Goal: Information Seeking & Learning: Learn about a topic

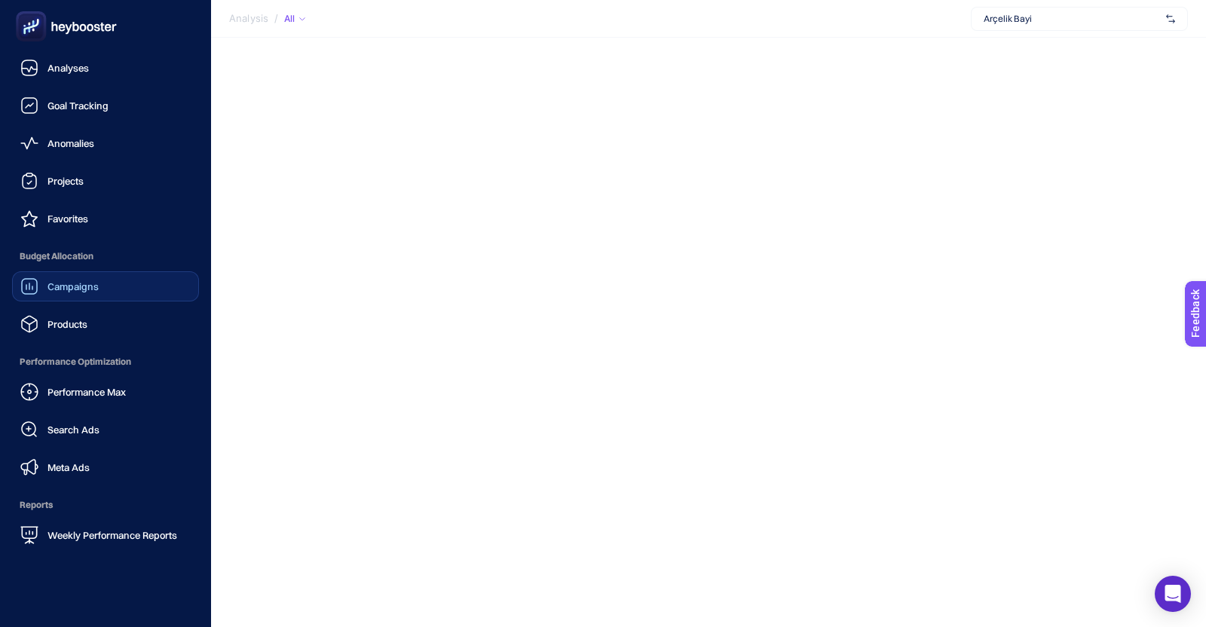
click at [52, 286] on span "Campaigns" at bounding box center [72, 286] width 51 height 12
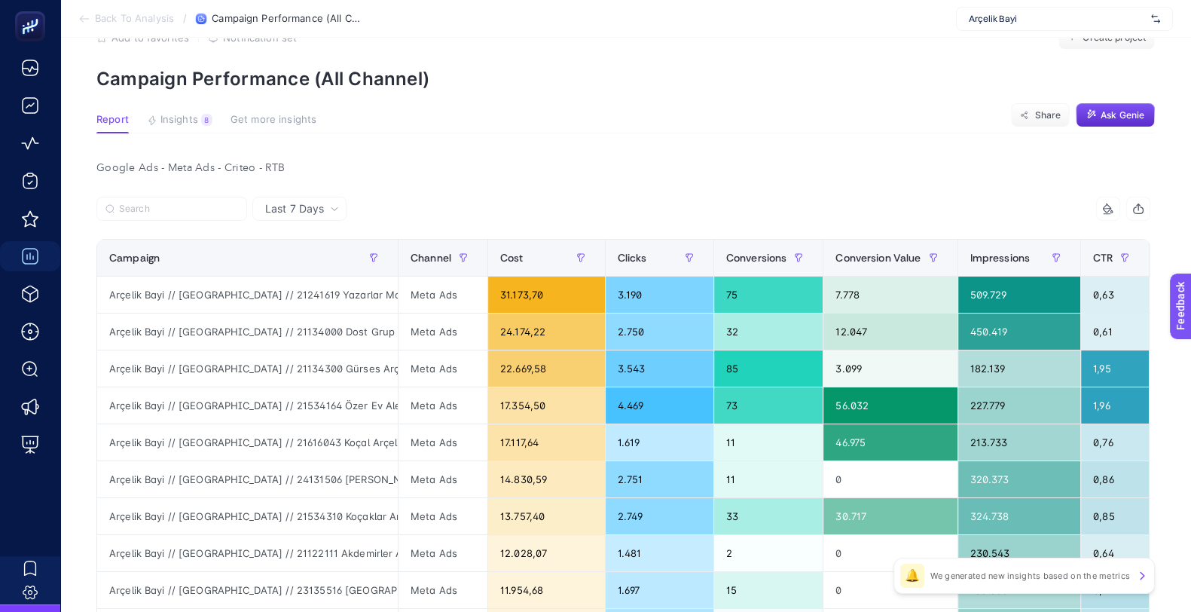
scroll to position [43, 0]
click at [579, 138] on article "Add to favorites false Notification set Create project Campaign Performance (Al…" at bounding box center [625, 603] width 1131 height 1217
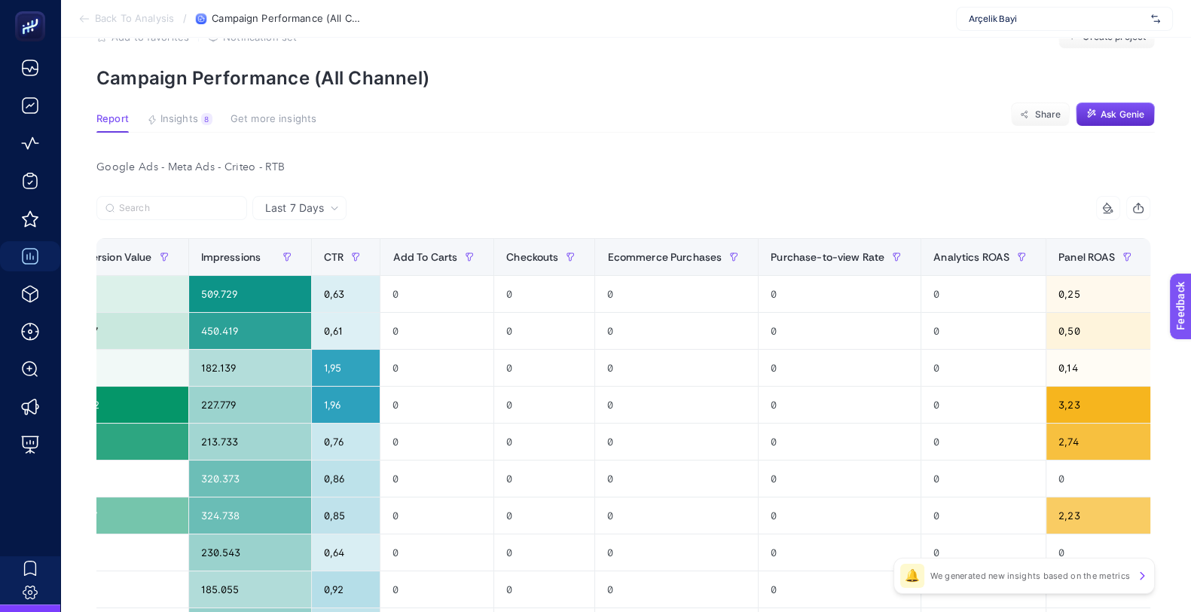
scroll to position [0, 772]
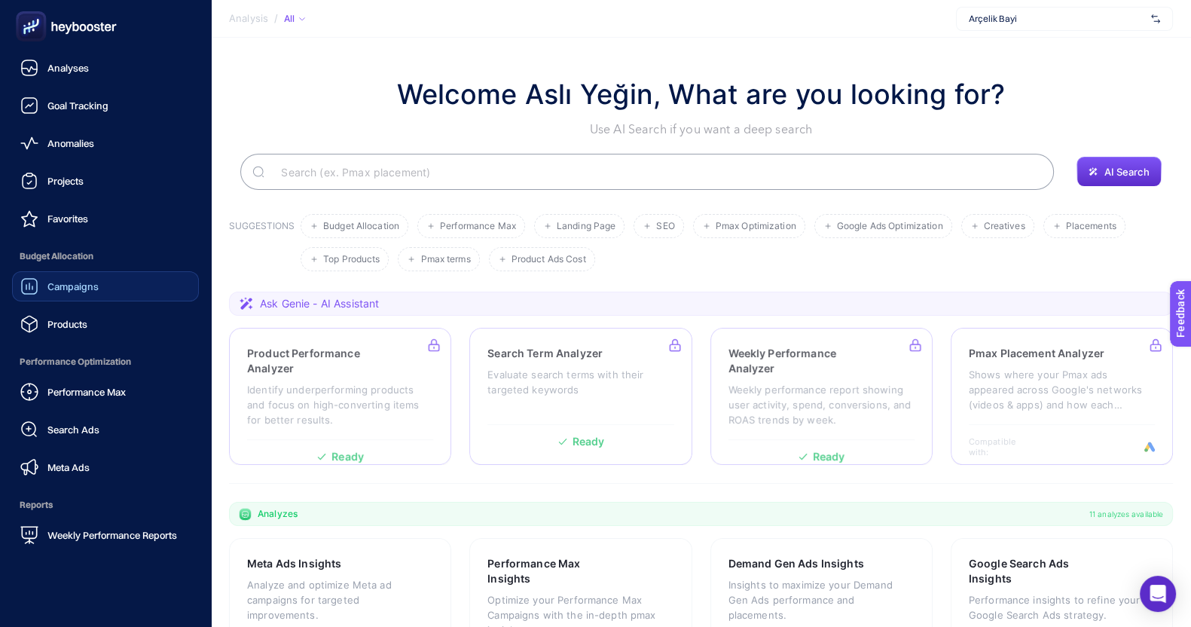
click at [90, 280] on span "Campaigns" at bounding box center [72, 286] width 51 height 12
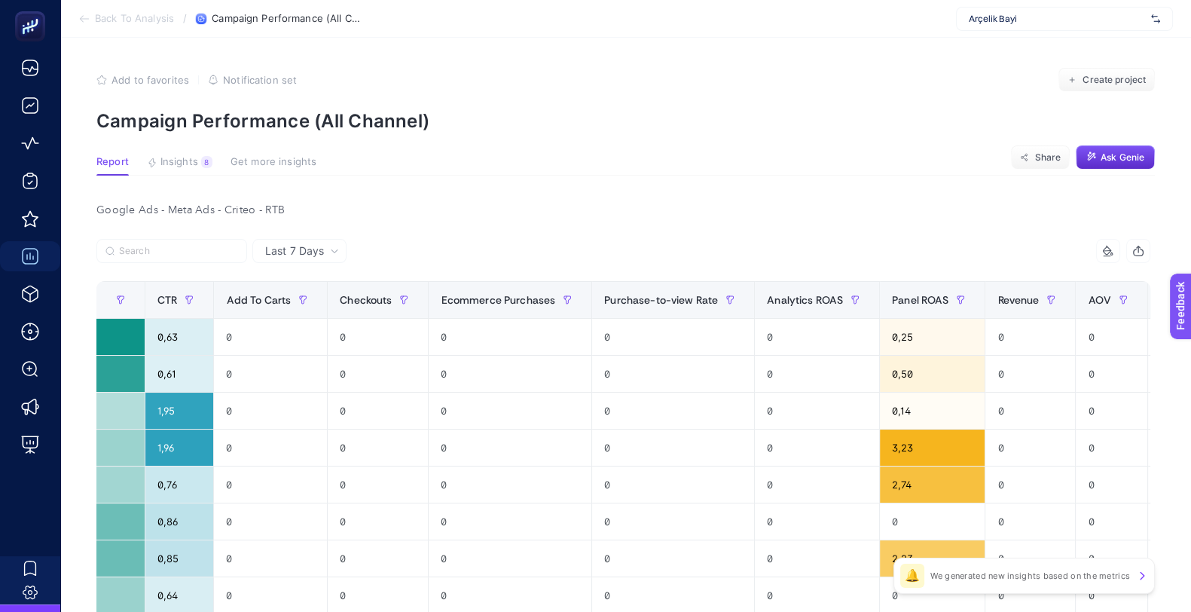
scroll to position [0, 955]
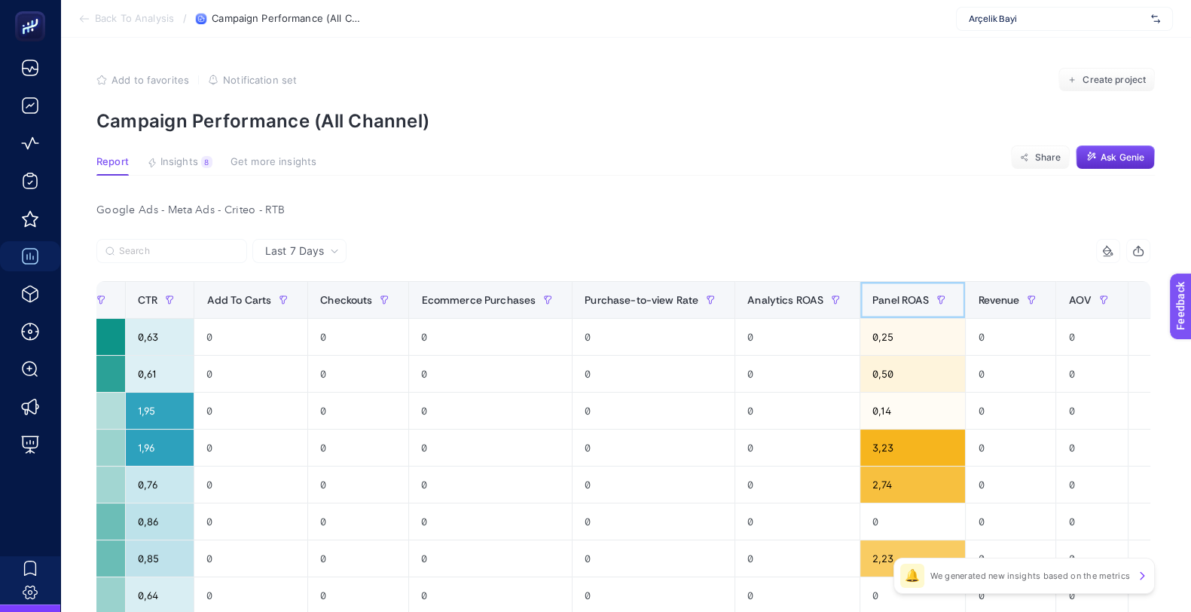
click at [874, 304] on span "Panel ROAS" at bounding box center [900, 300] width 57 height 12
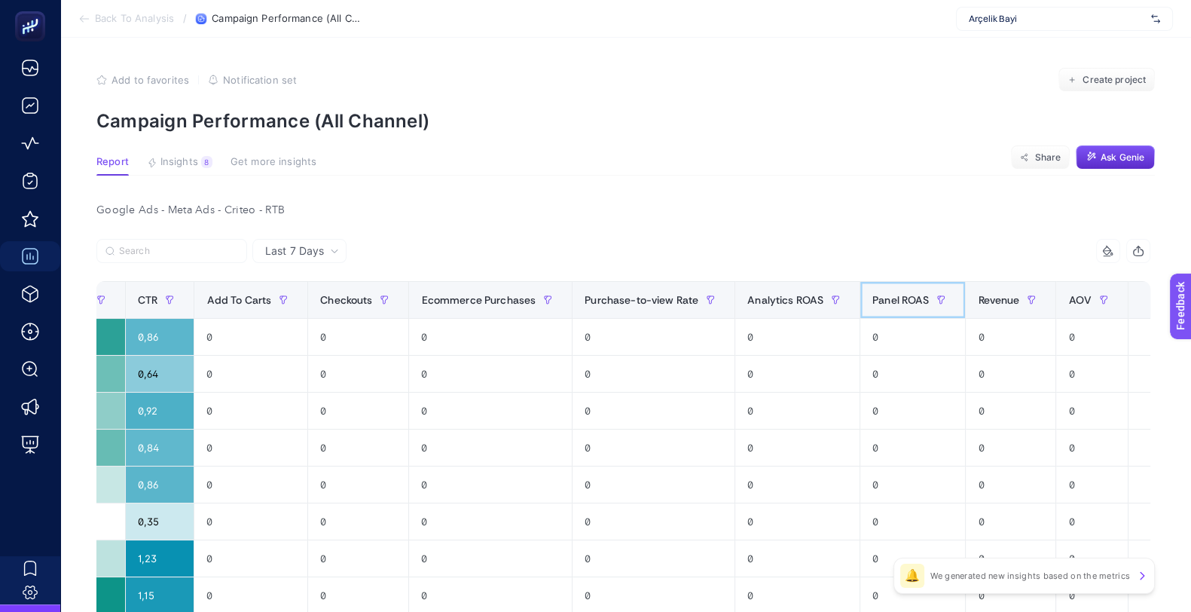
click at [872, 304] on span "Panel ROAS" at bounding box center [900, 300] width 57 height 12
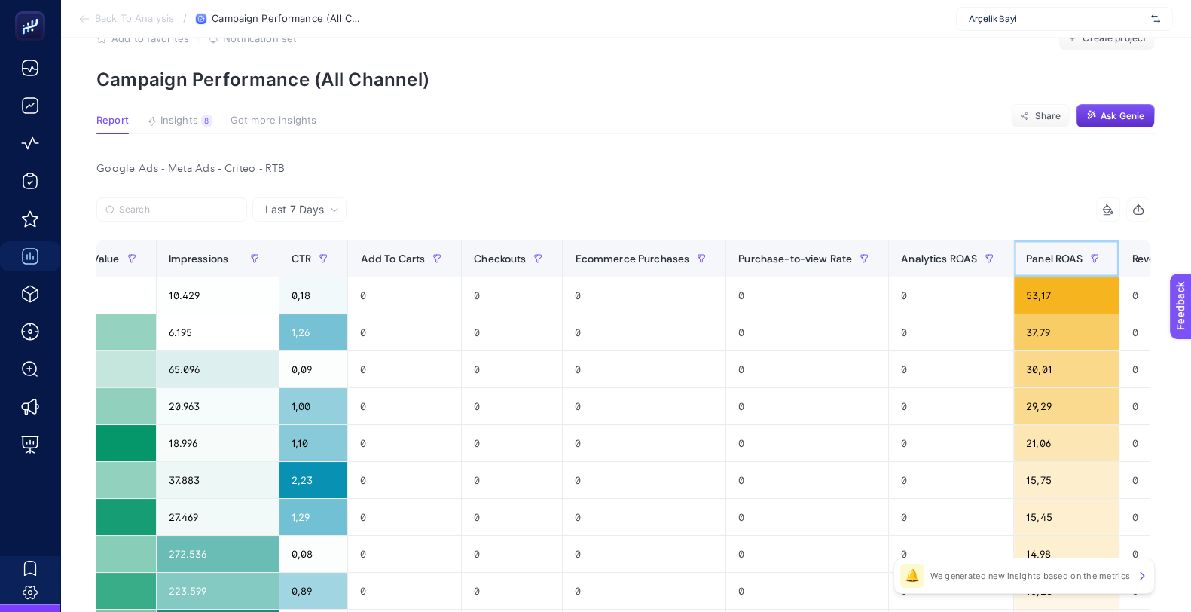
scroll to position [0, 10]
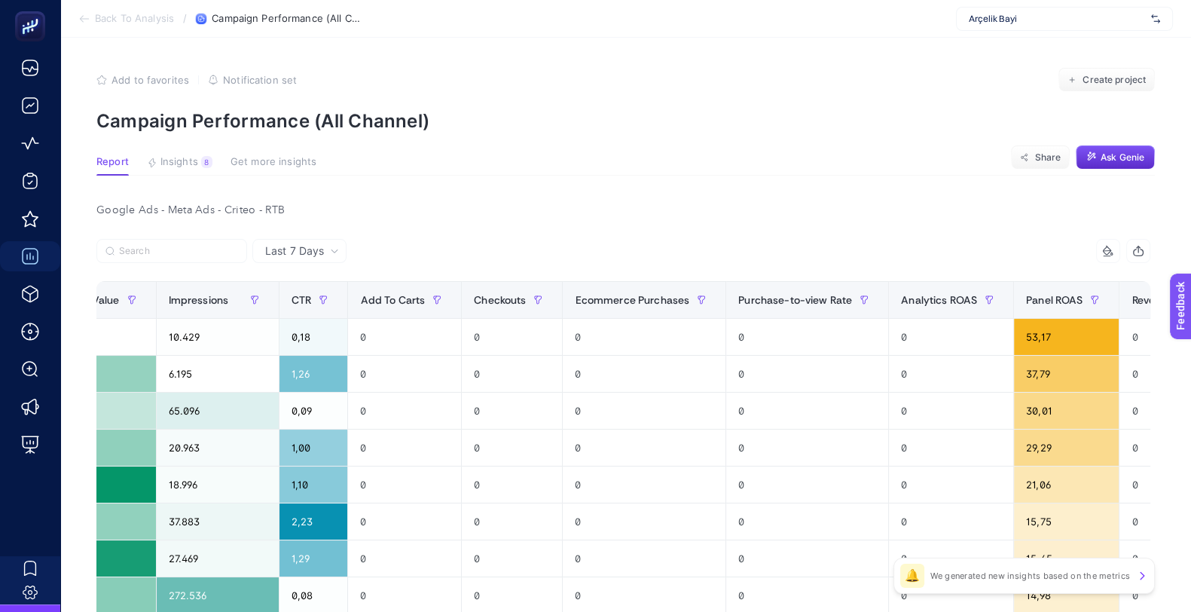
click at [983, 20] on span "Arçelik Bayi" at bounding box center [1057, 19] width 176 height 12
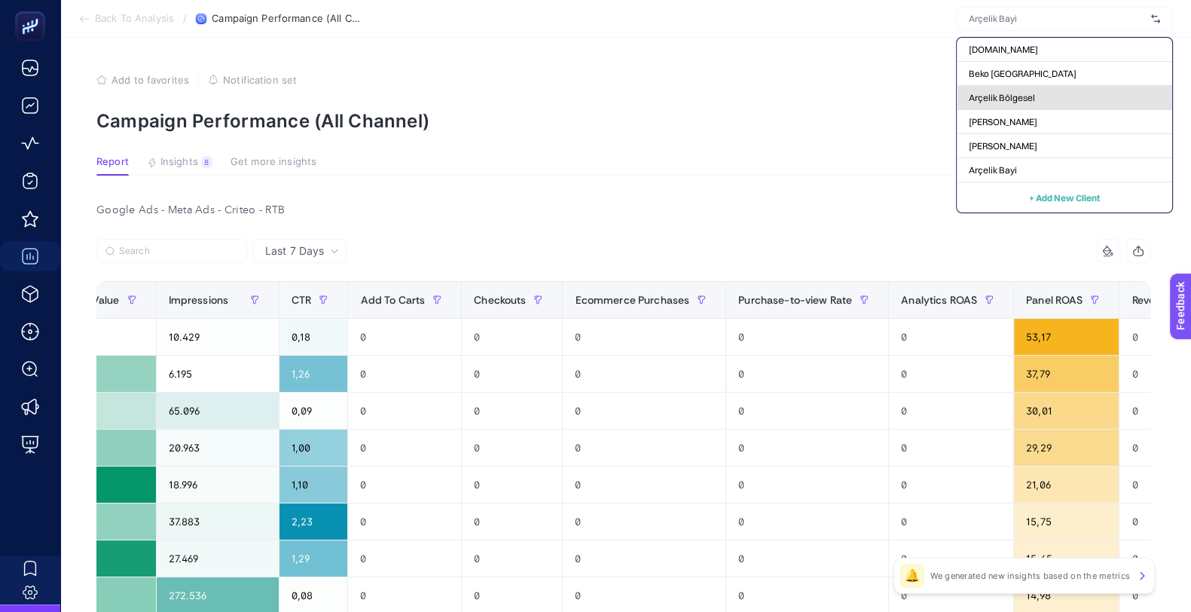
click at [1040, 92] on div "Arçelik Bölgesel" at bounding box center [1064, 98] width 215 height 24
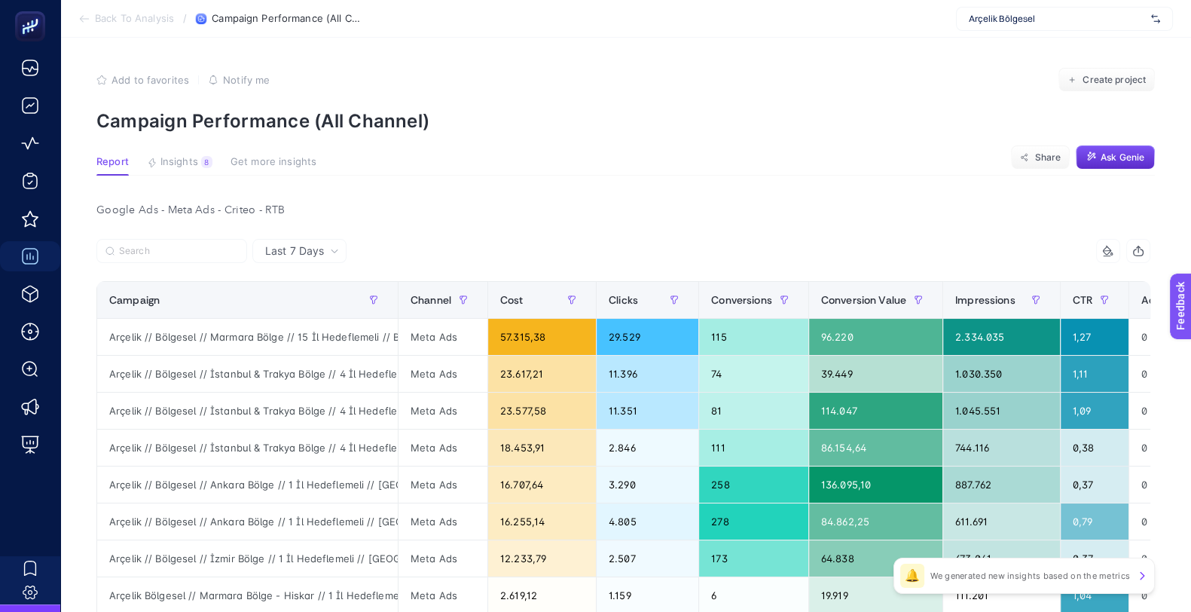
scroll to position [0, 404]
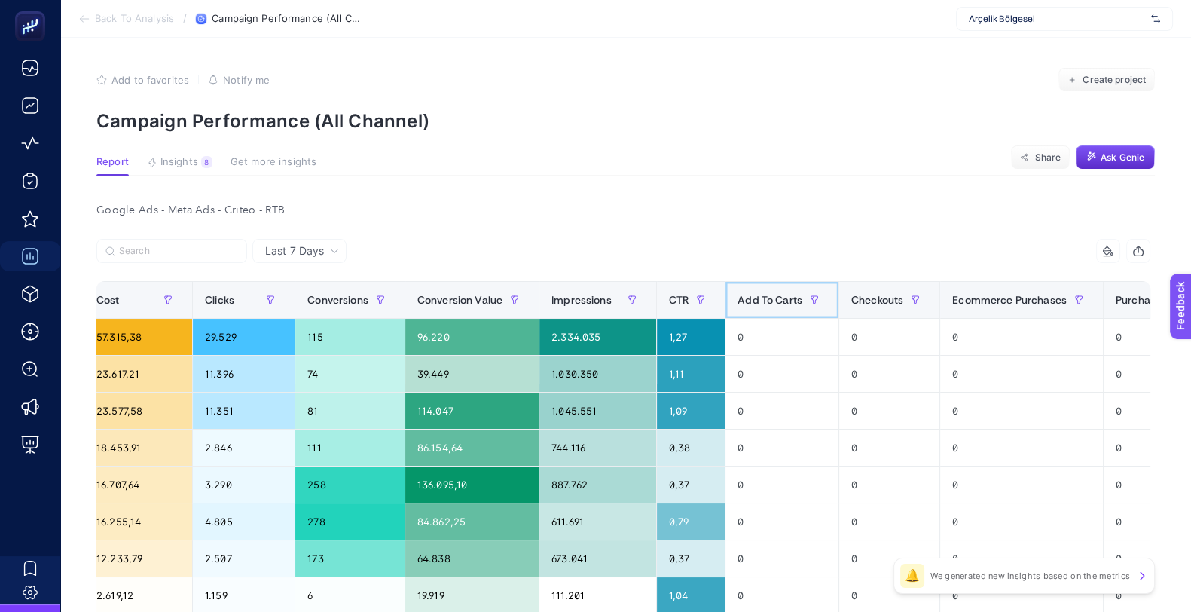
click at [761, 295] on span "Add To Carts" at bounding box center [770, 300] width 65 height 12
click at [757, 303] on span "Add To Carts" at bounding box center [770, 300] width 65 height 12
click at [769, 299] on span "Add To Carts" at bounding box center [770, 300] width 65 height 12
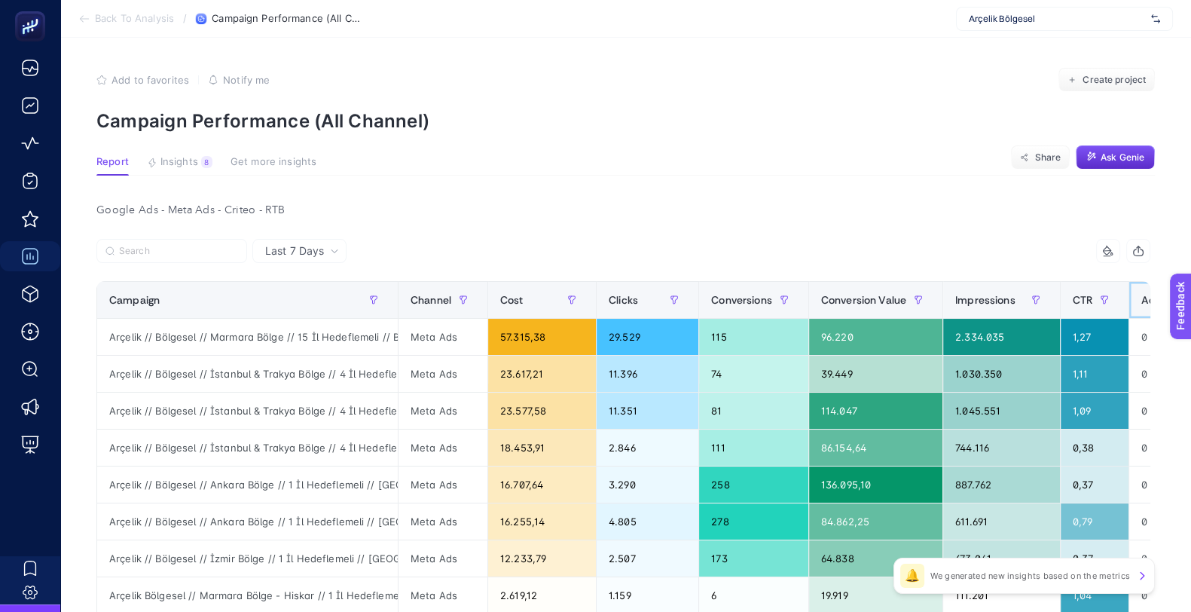
scroll to position [0, 3]
click at [182, 162] on span "Insights" at bounding box center [179, 162] width 38 height 12
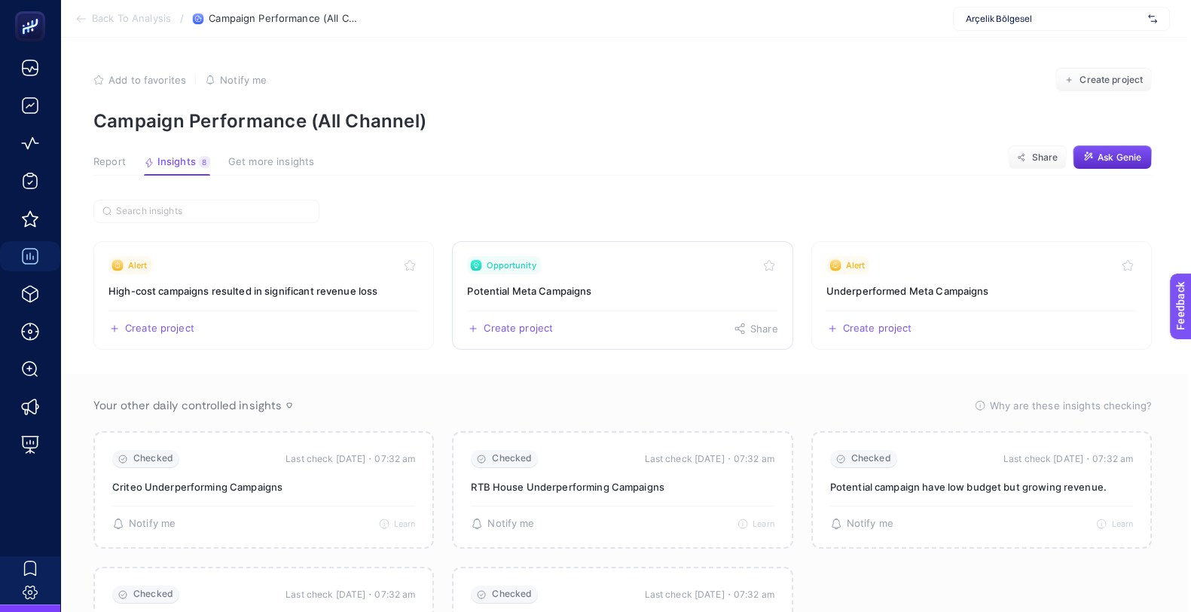
click at [574, 294] on h3 "Potential Meta Campaigns" at bounding box center [622, 290] width 310 height 15
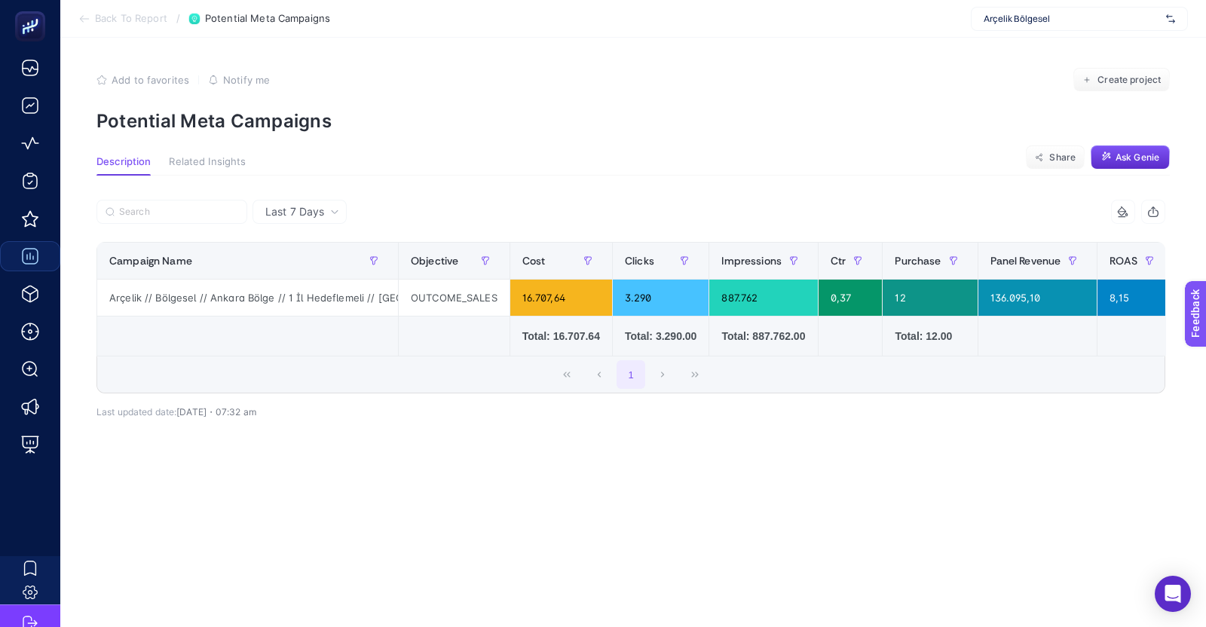
click at [282, 209] on span "Last 7 Days" at bounding box center [294, 211] width 59 height 15
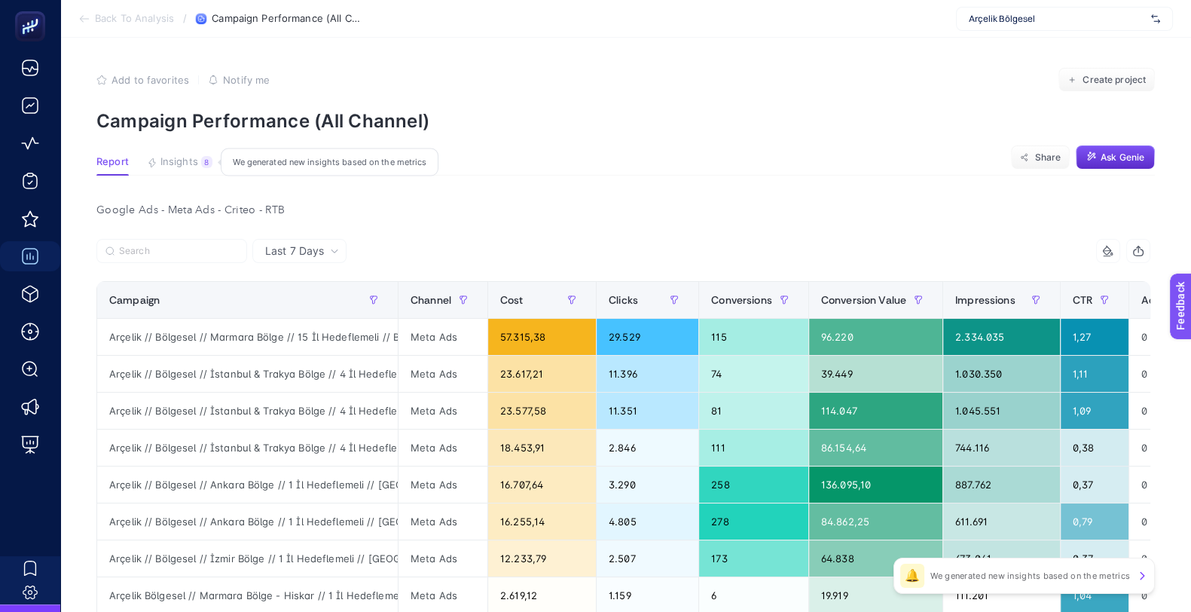
click at [168, 163] on span "Insights" at bounding box center [179, 162] width 38 height 12
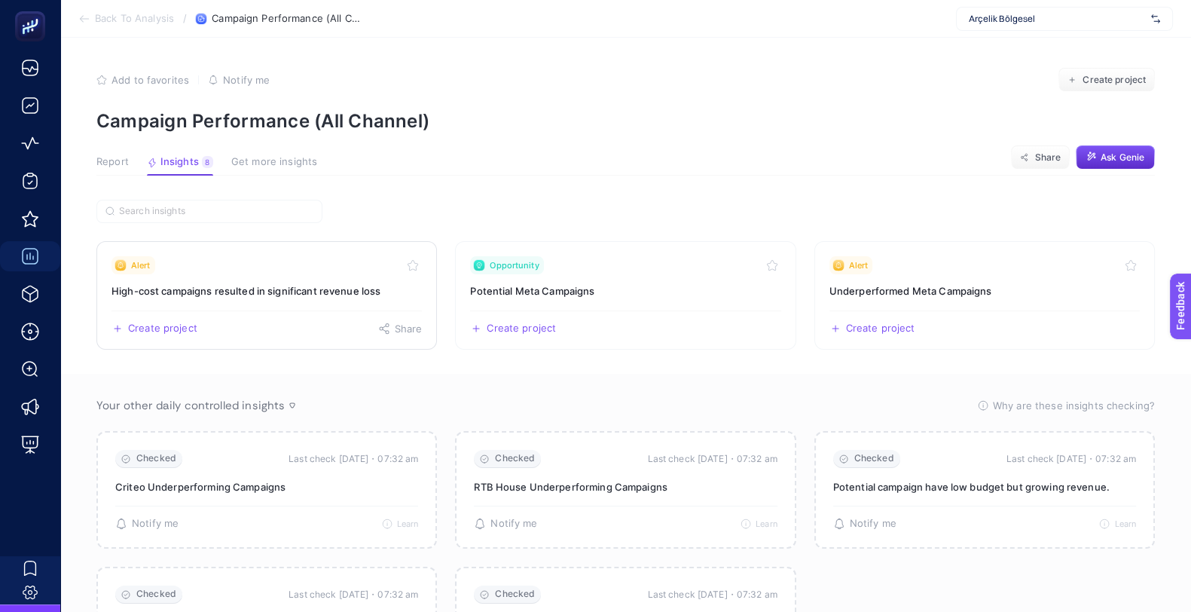
click at [339, 281] on link "Alert High-cost campaigns resulted in significant revenue loss Create project S…" at bounding box center [266, 295] width 341 height 108
